Goal: Task Accomplishment & Management: Manage account settings

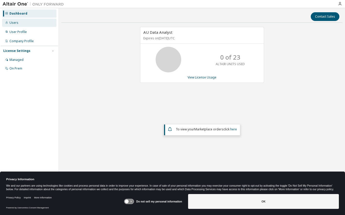
click at [16, 22] on div "Users" at bounding box center [13, 23] width 9 height 4
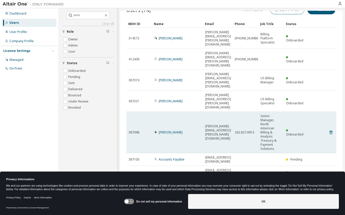
scroll to position [19, 0]
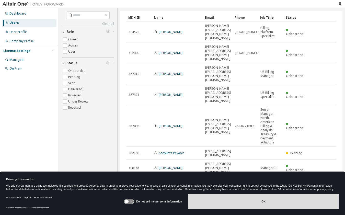
click at [310, 199] on button "OK" at bounding box center [263, 201] width 151 height 15
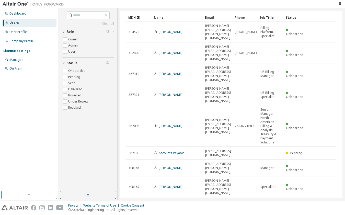
type input "*"
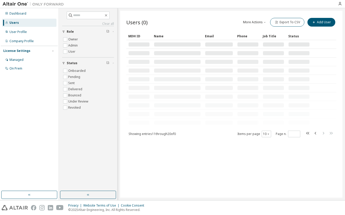
scroll to position [0, 0]
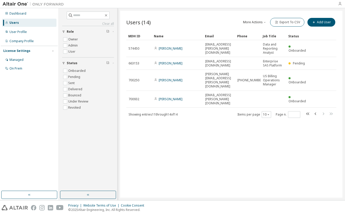
click at [340, 3] on icon "button" at bounding box center [340, 4] width 4 height 4
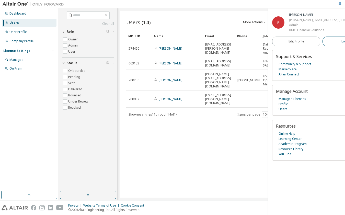
click at [341, 41] on span "Logout" at bounding box center [346, 41] width 10 height 5
